Goal: Task Accomplishment & Management: Use online tool/utility

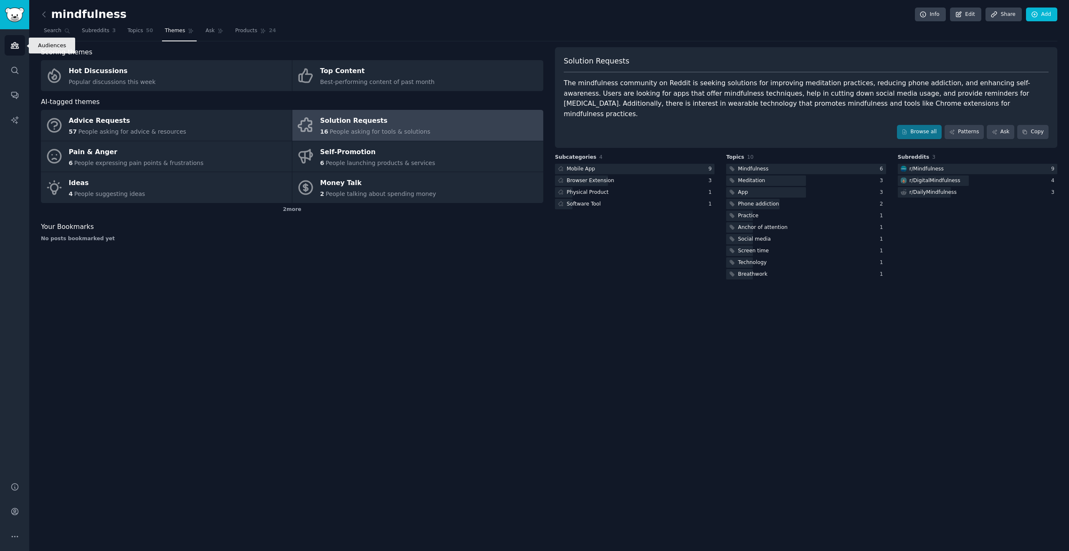
click at [15, 45] on icon "Sidebar" at bounding box center [15, 46] width 8 height 6
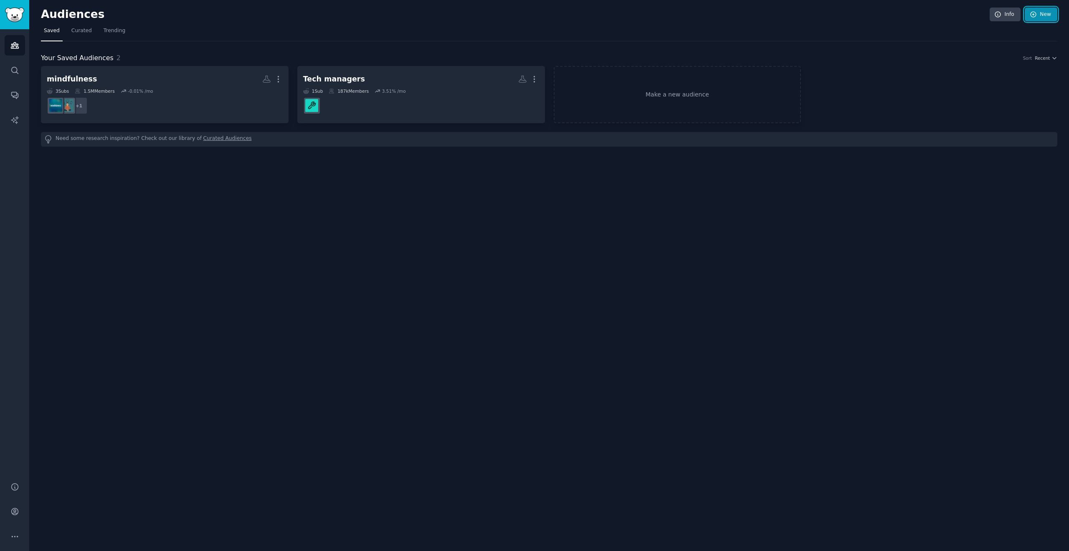
click at [1041, 14] on link "New" at bounding box center [1040, 15] width 33 height 14
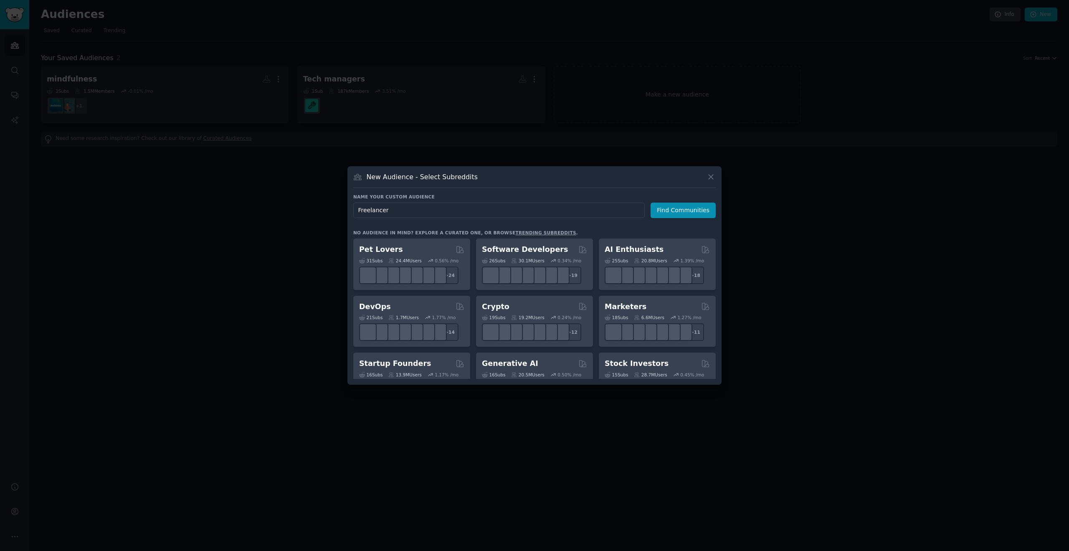
type input "Freelancers"
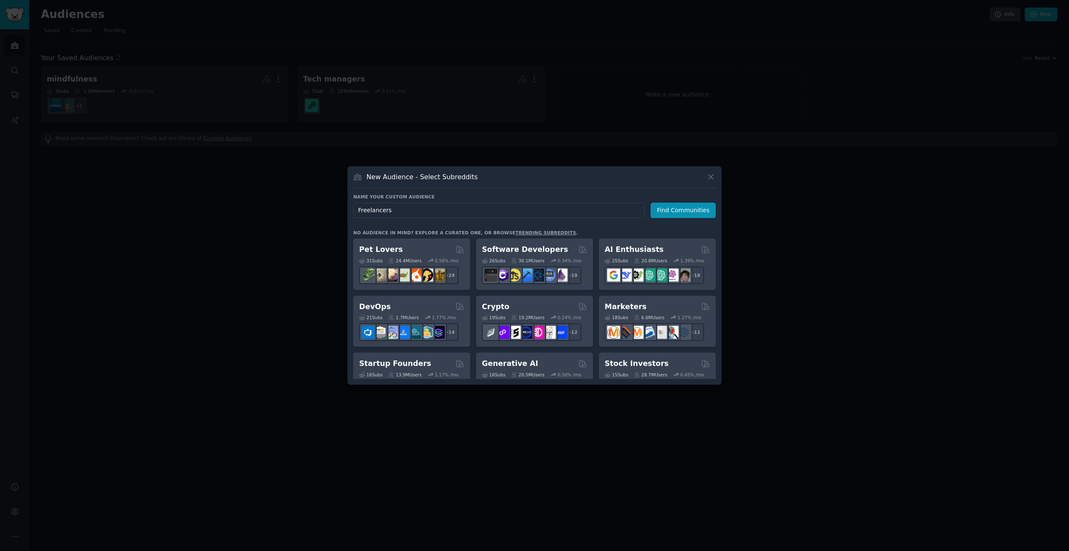
click button "Find Communities" at bounding box center [682, 209] width 65 height 15
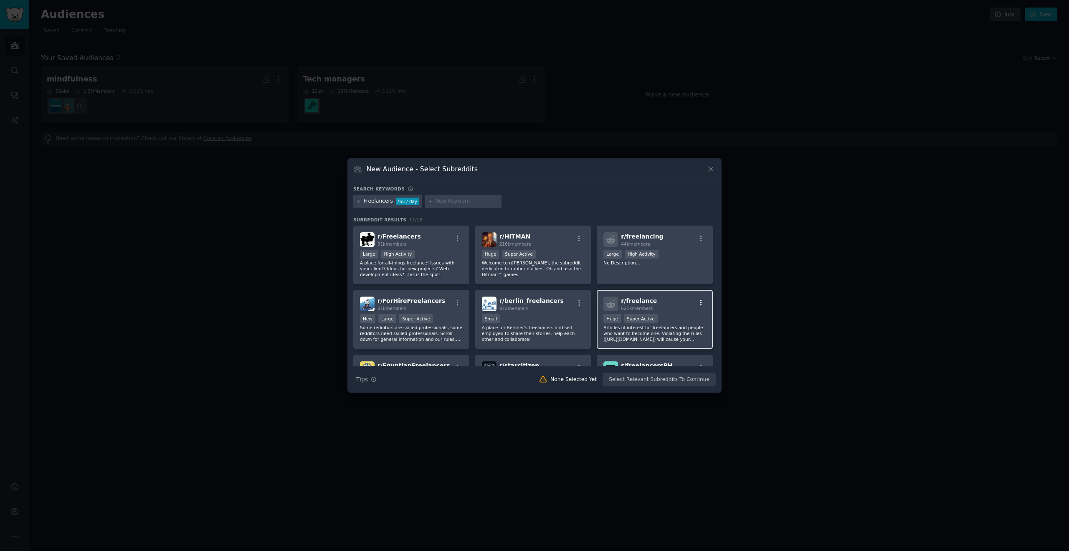
click at [698, 304] on icon "button" at bounding box center [701, 303] width 8 height 8
click at [679, 303] on div "r/ freelance 621k members Relevant Subreddit Add to your audience Show More Det…" at bounding box center [654, 303] width 103 height 15
